Goal: Task Accomplishment & Management: Use online tool/utility

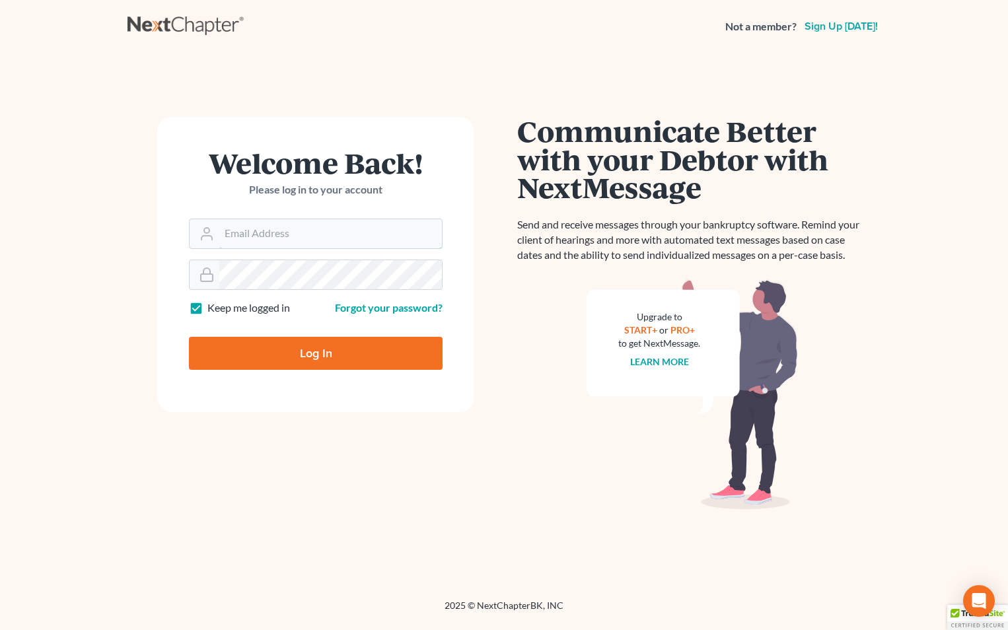
type input "tammys@4bankruptcy.com"
click at [361, 356] on input "Log In" at bounding box center [316, 353] width 254 height 33
type input "Thinking..."
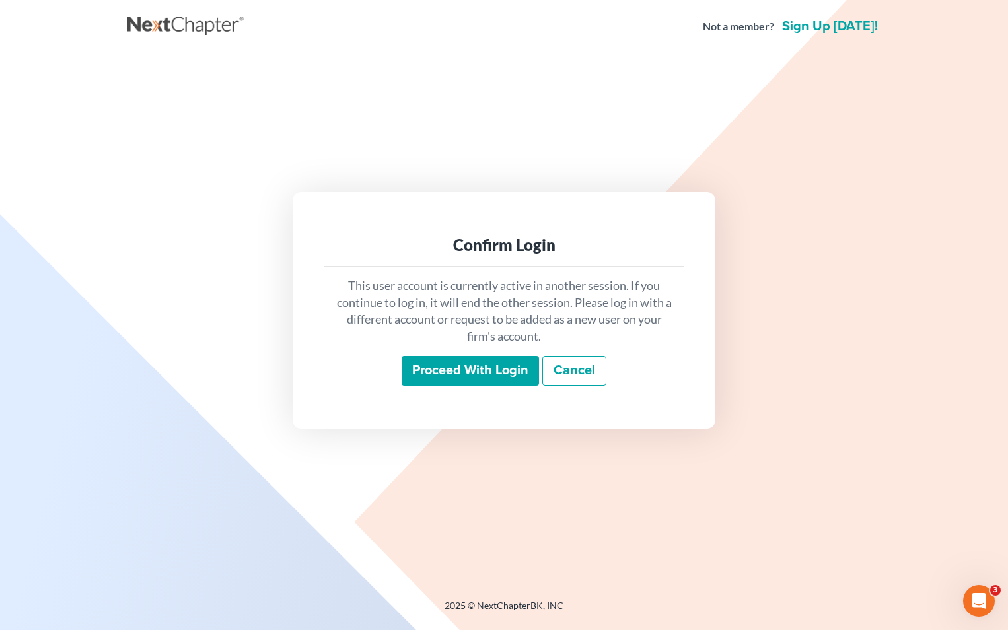
click at [494, 368] on input "Proceed with login" at bounding box center [470, 371] width 137 height 30
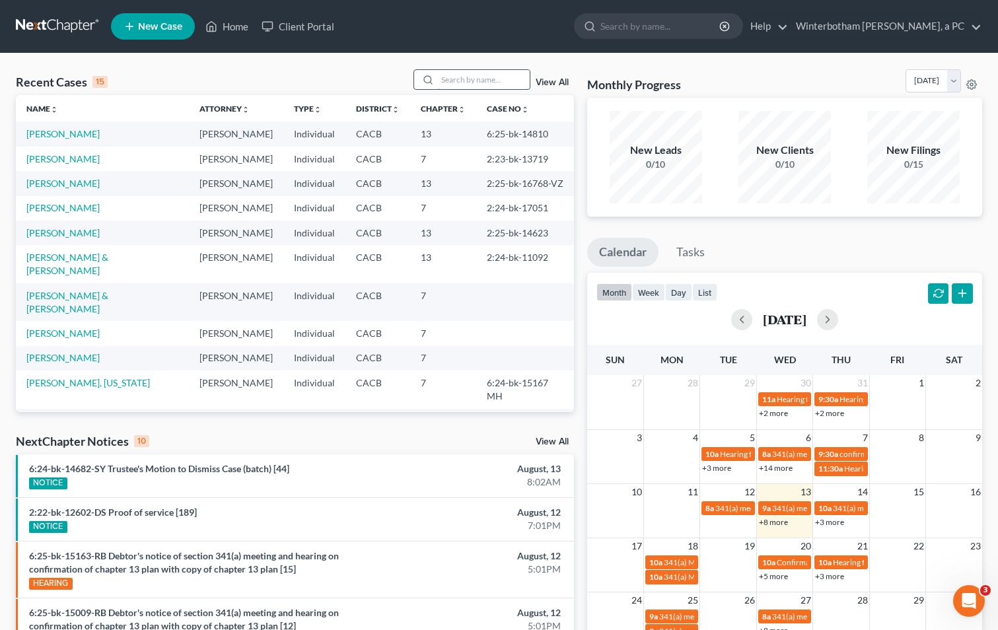
click at [484, 75] on input "search" at bounding box center [483, 79] width 92 height 19
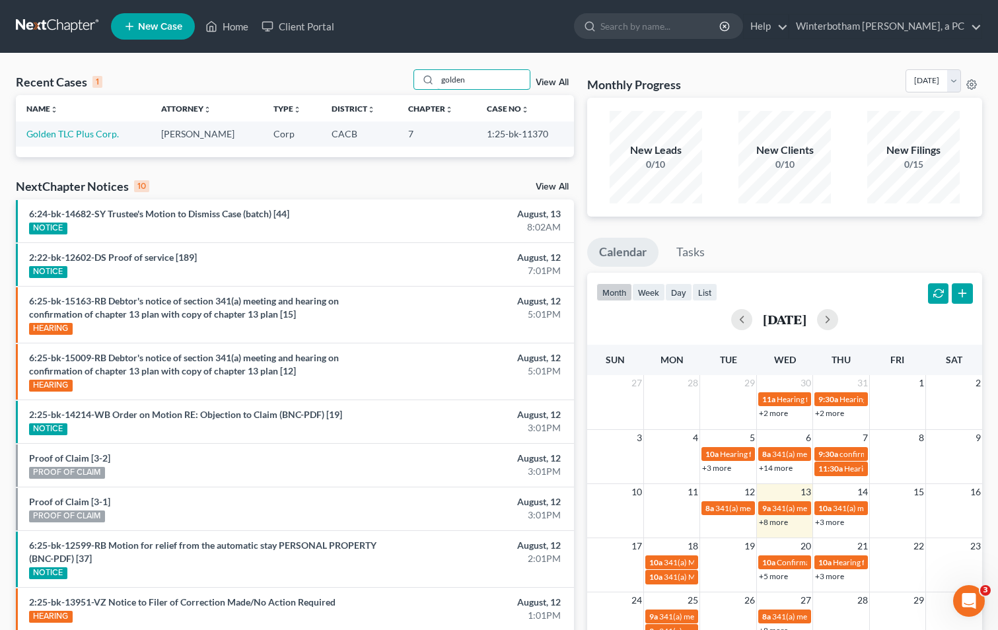
type input "golden"
click at [94, 140] on td "Golden TLC Plus Corp." at bounding box center [83, 134] width 135 height 24
click at [96, 136] on link "Golden TLC Plus Corp." at bounding box center [72, 133] width 92 height 11
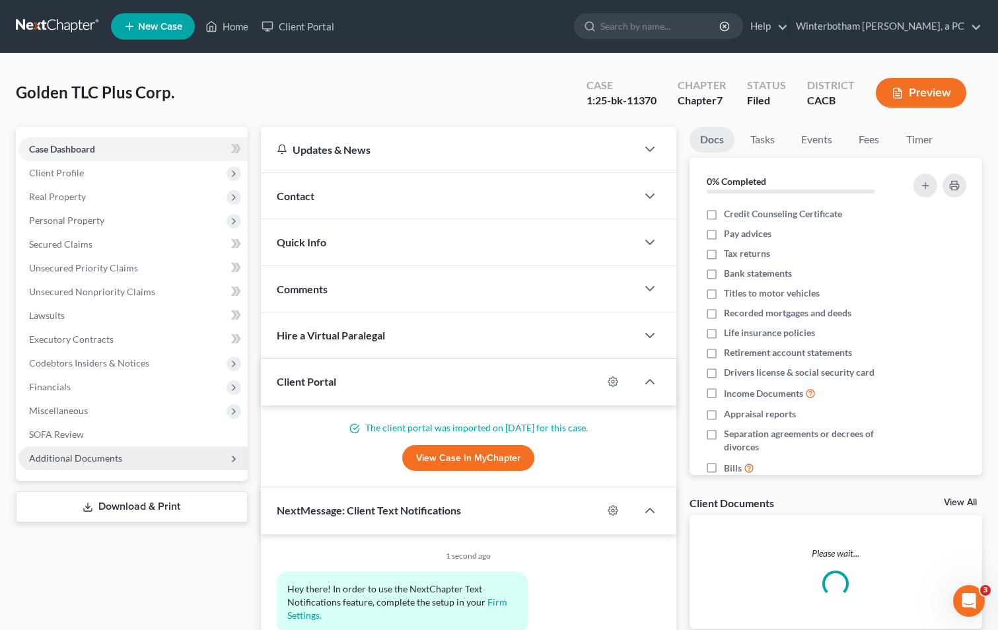
click at [155, 462] on span "Additional Documents" at bounding box center [132, 458] width 229 height 24
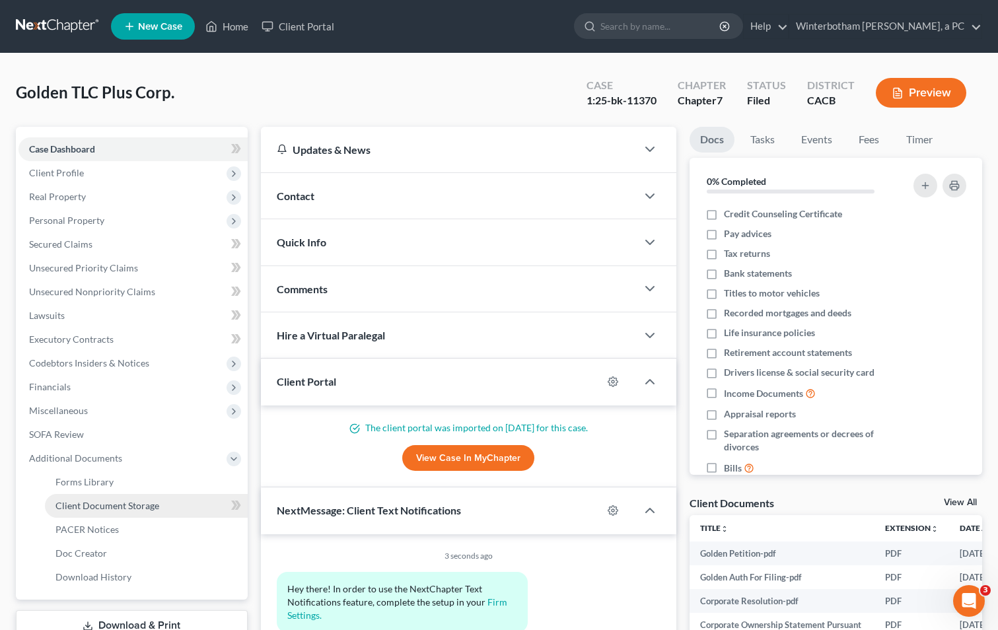
click at [173, 507] on link "Client Document Storage" at bounding box center [146, 506] width 203 height 24
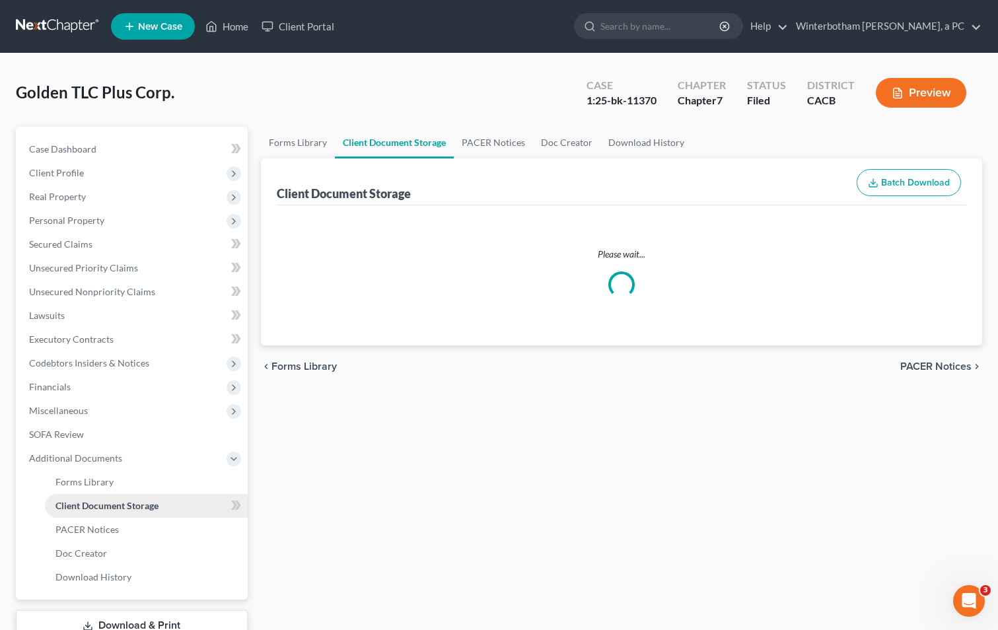
select select "29"
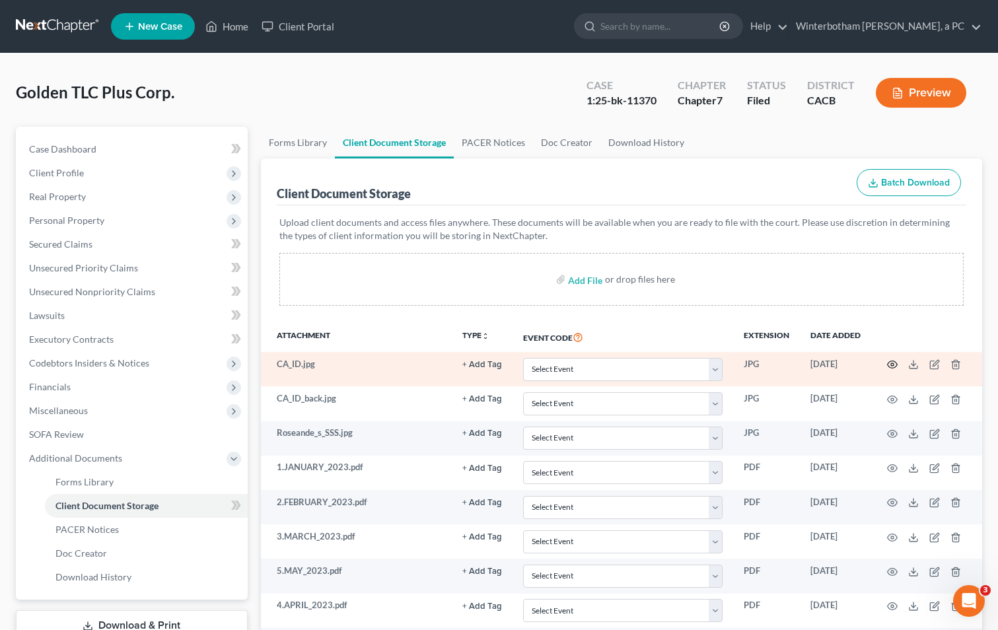
click at [894, 360] on icon "button" at bounding box center [892, 364] width 11 height 11
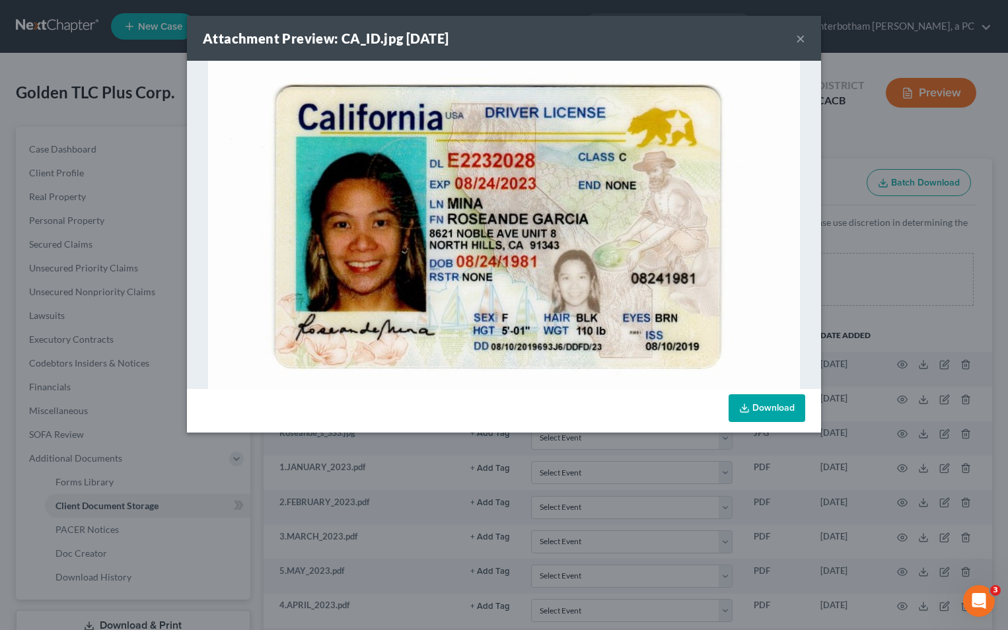
click at [798, 42] on button "×" at bounding box center [800, 38] width 9 height 16
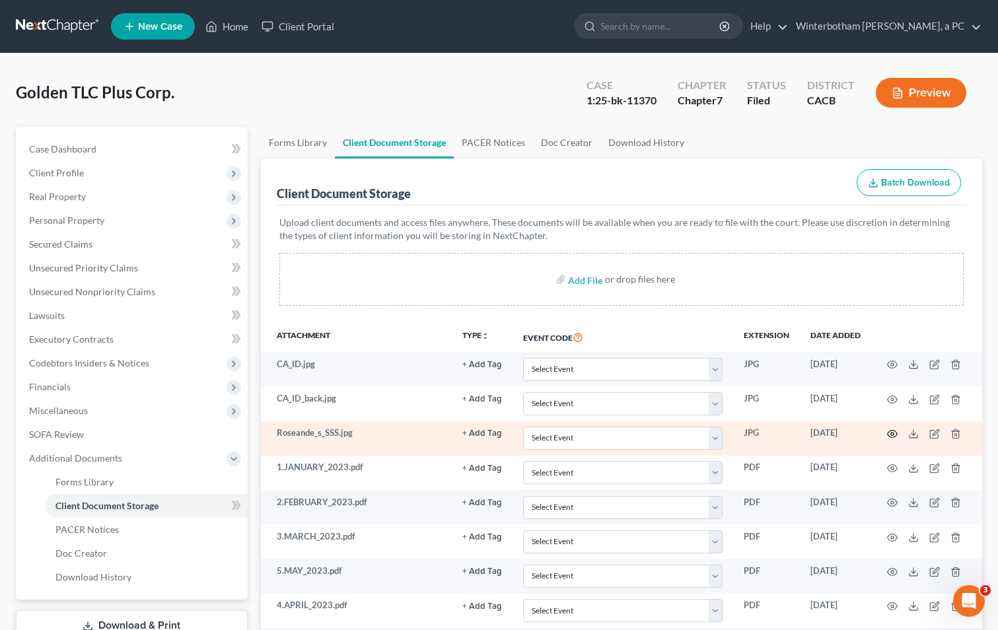
click at [892, 433] on circle "button" at bounding box center [892, 434] width 3 height 3
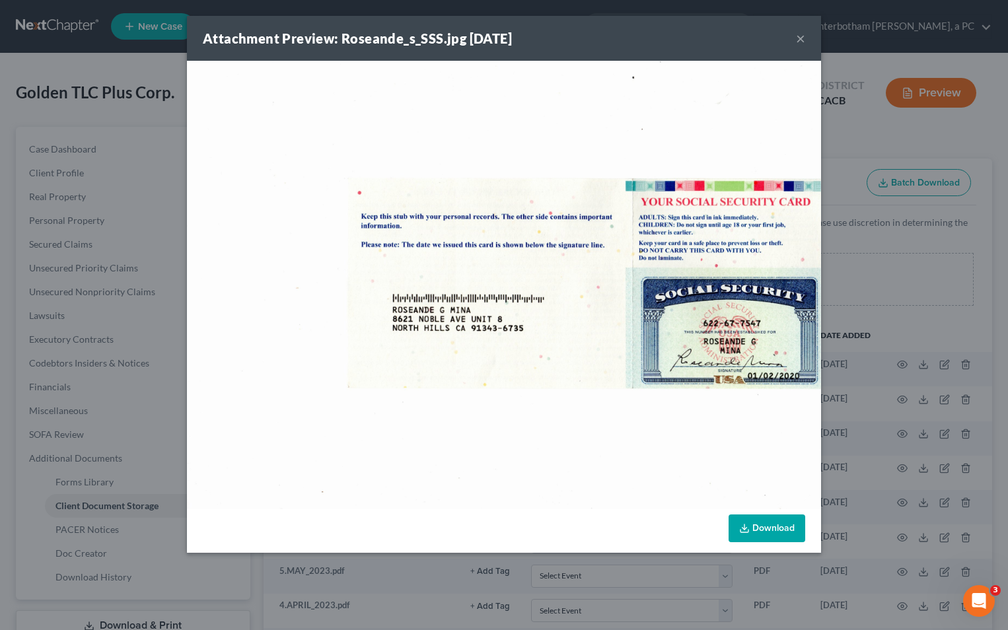
click at [776, 530] on link "Download" at bounding box center [766, 528] width 77 height 28
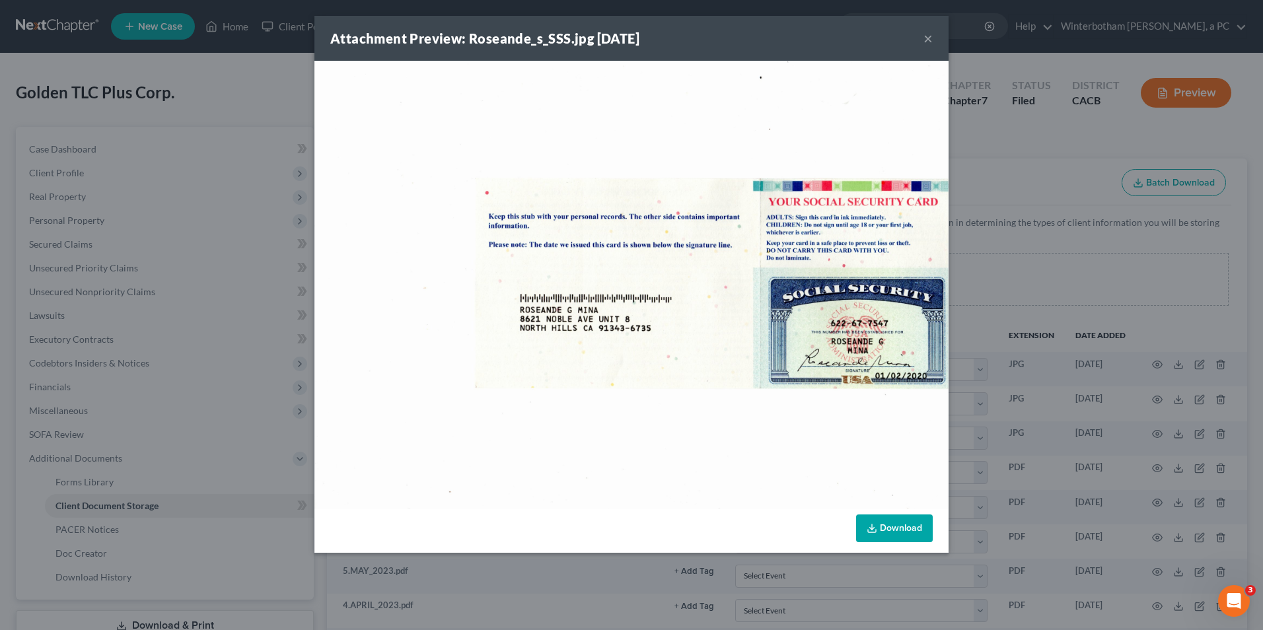
click at [920, 37] on div "Attachment Preview: Roseande_s_SSS.jpg 10/21/2024 ×" at bounding box center [631, 38] width 634 height 45
click at [931, 38] on button "×" at bounding box center [927, 38] width 9 height 16
